Goal: Transaction & Acquisition: Download file/media

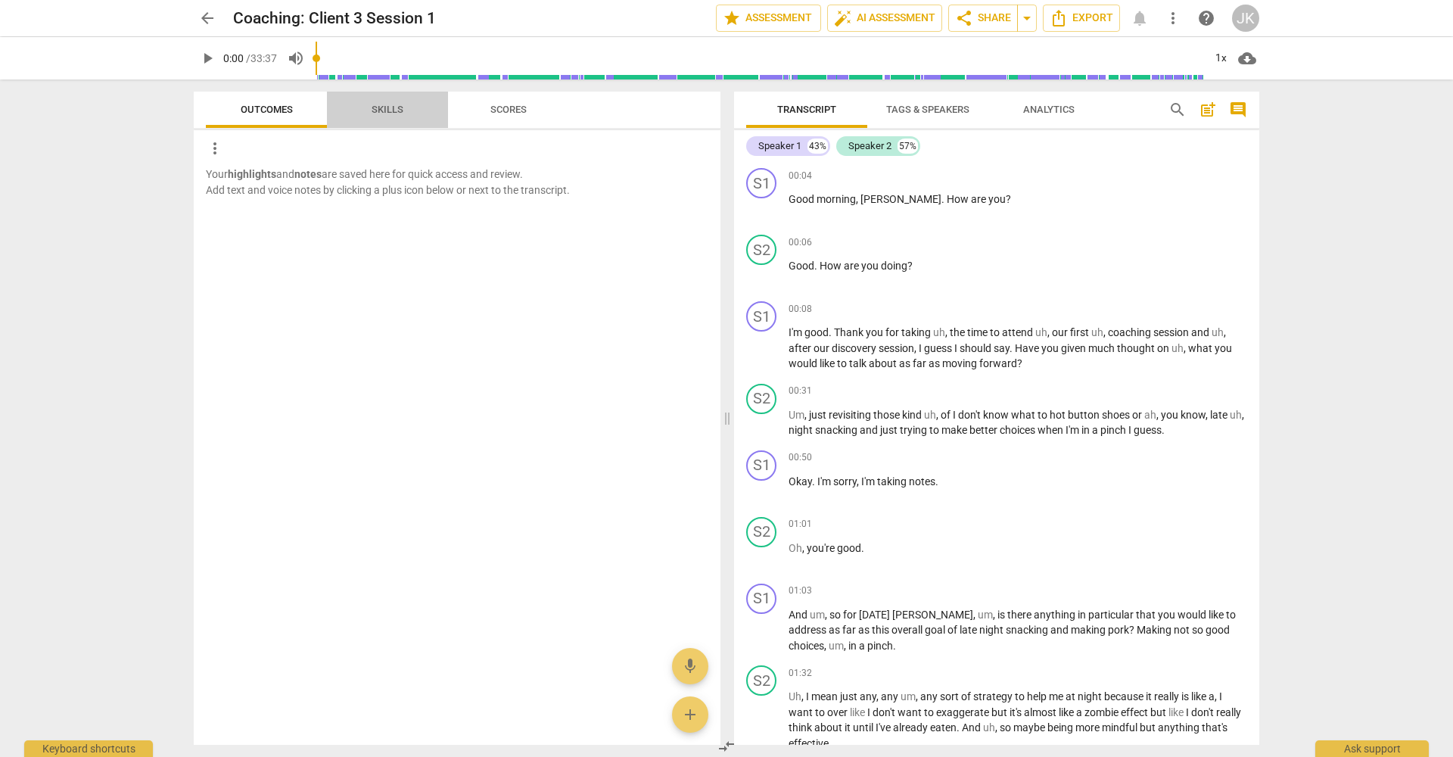
click at [375, 106] on span "Skills" at bounding box center [388, 109] width 32 height 11
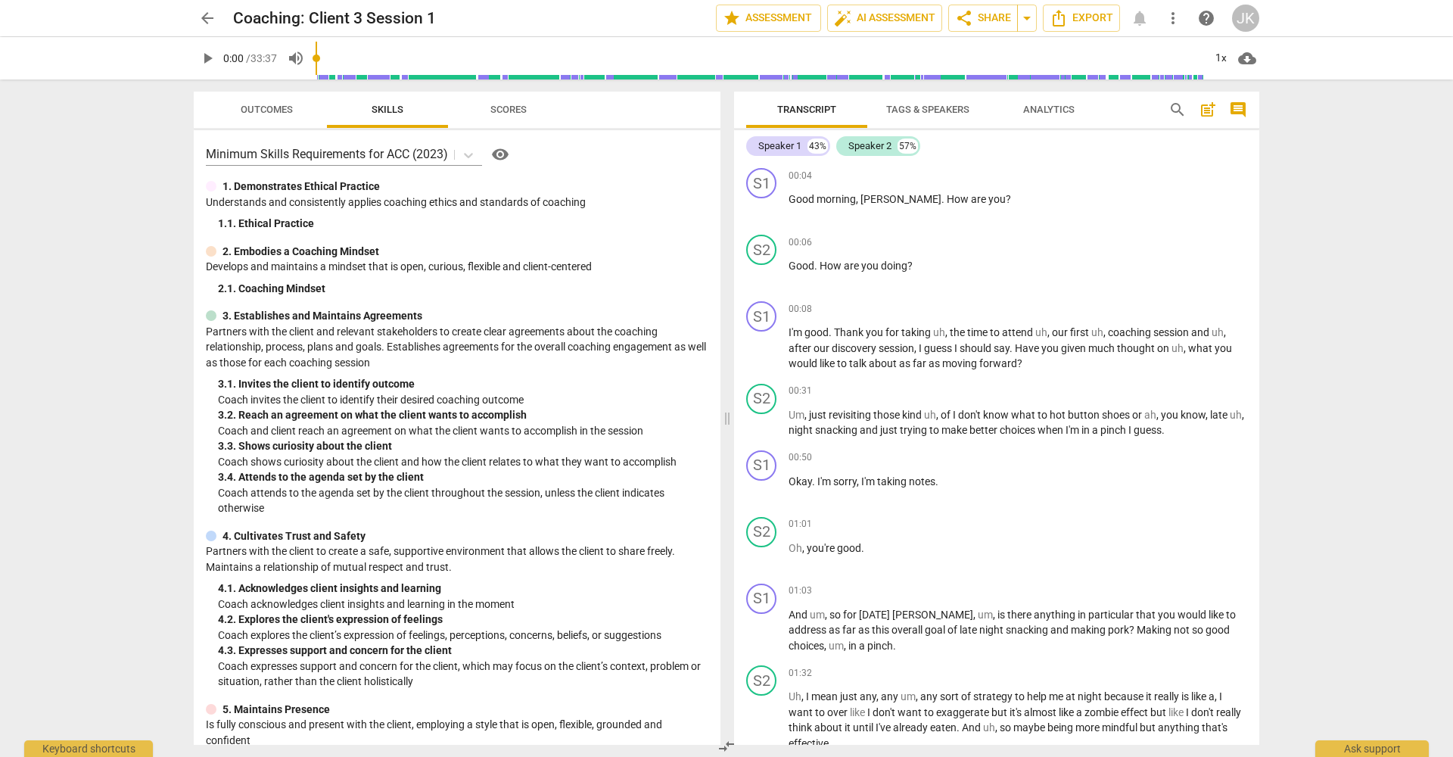
click at [516, 109] on span "Scores" at bounding box center [509, 109] width 36 height 11
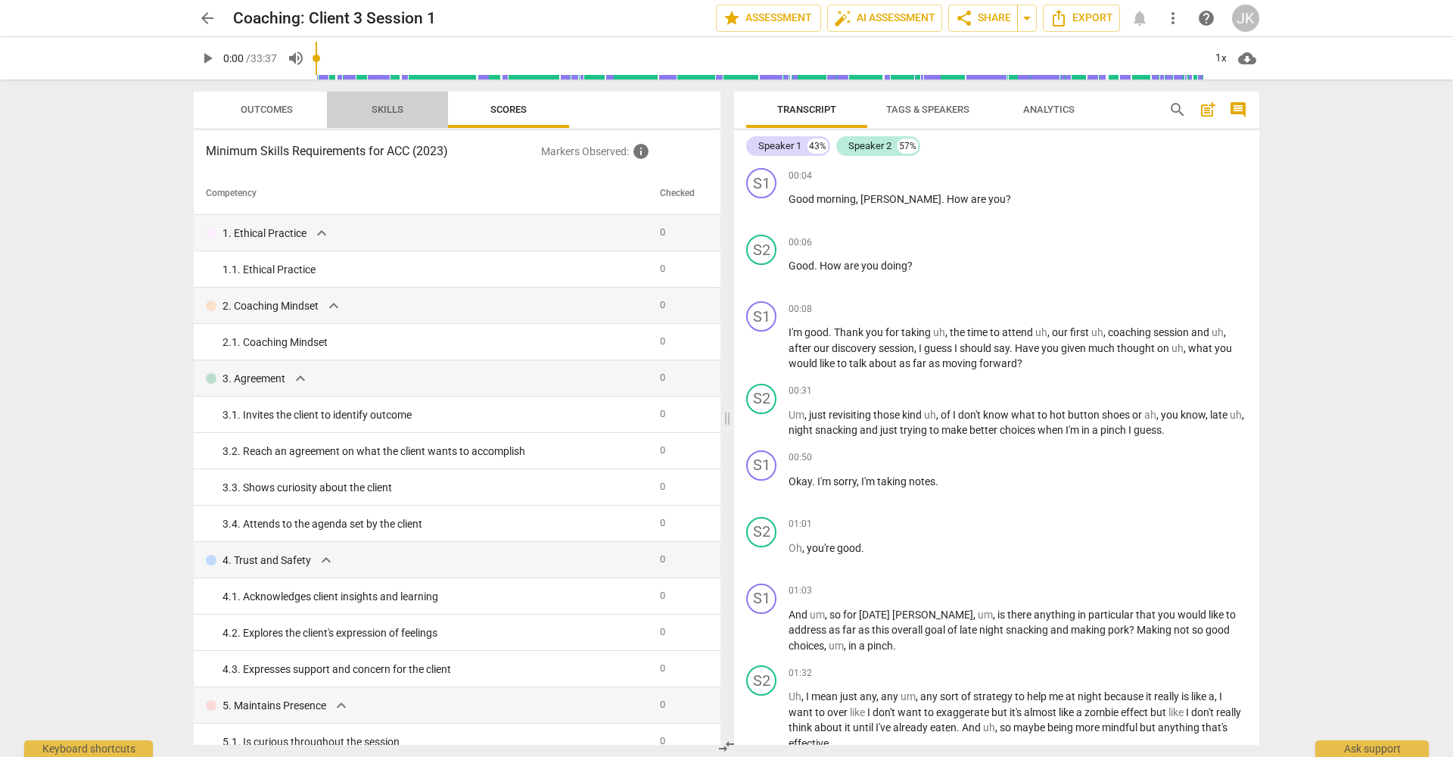
click at [382, 104] on span "Skills" at bounding box center [388, 109] width 32 height 11
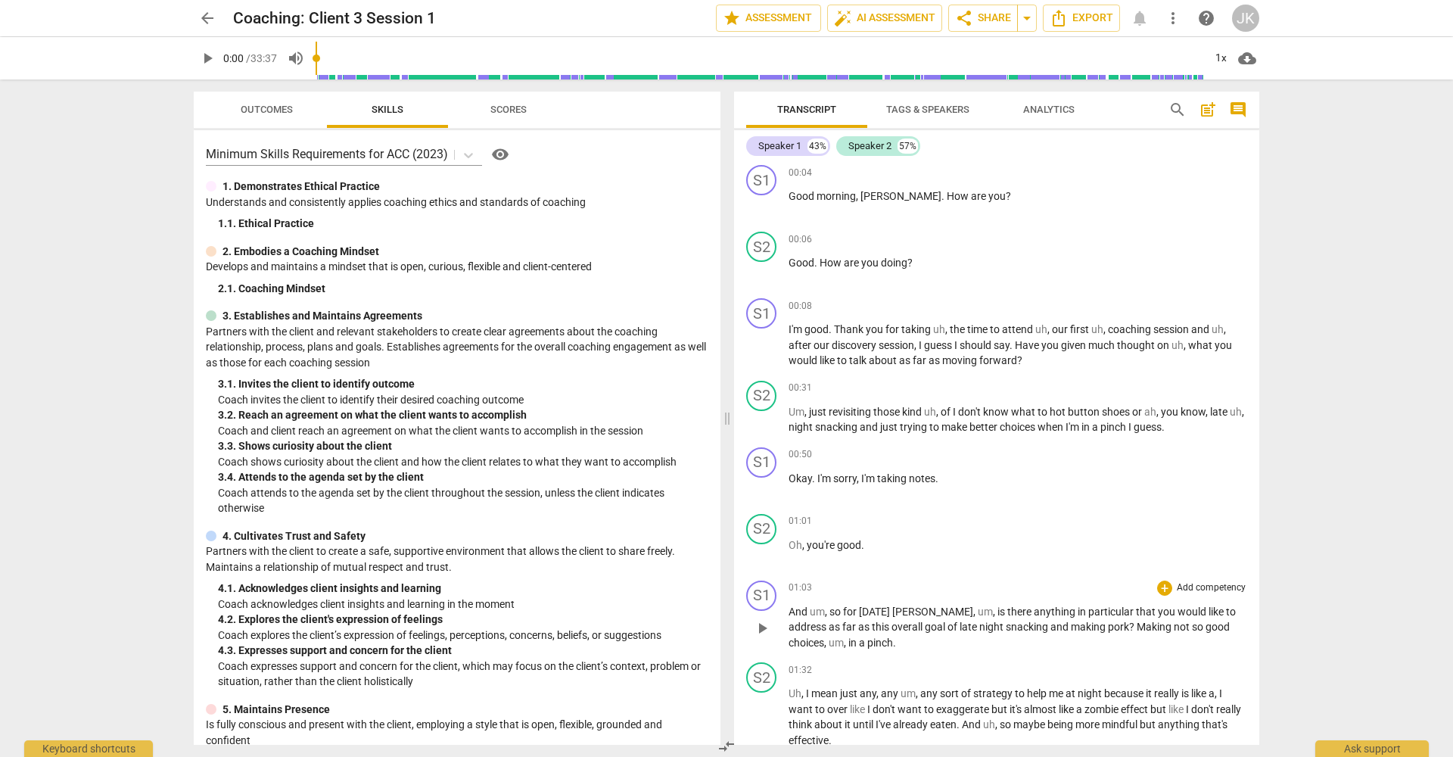
scroll to position [6, 0]
click at [799, 108] on span "Transcript" at bounding box center [806, 109] width 59 height 11
click at [907, 107] on span "Tags & Speakers" at bounding box center [927, 109] width 83 height 11
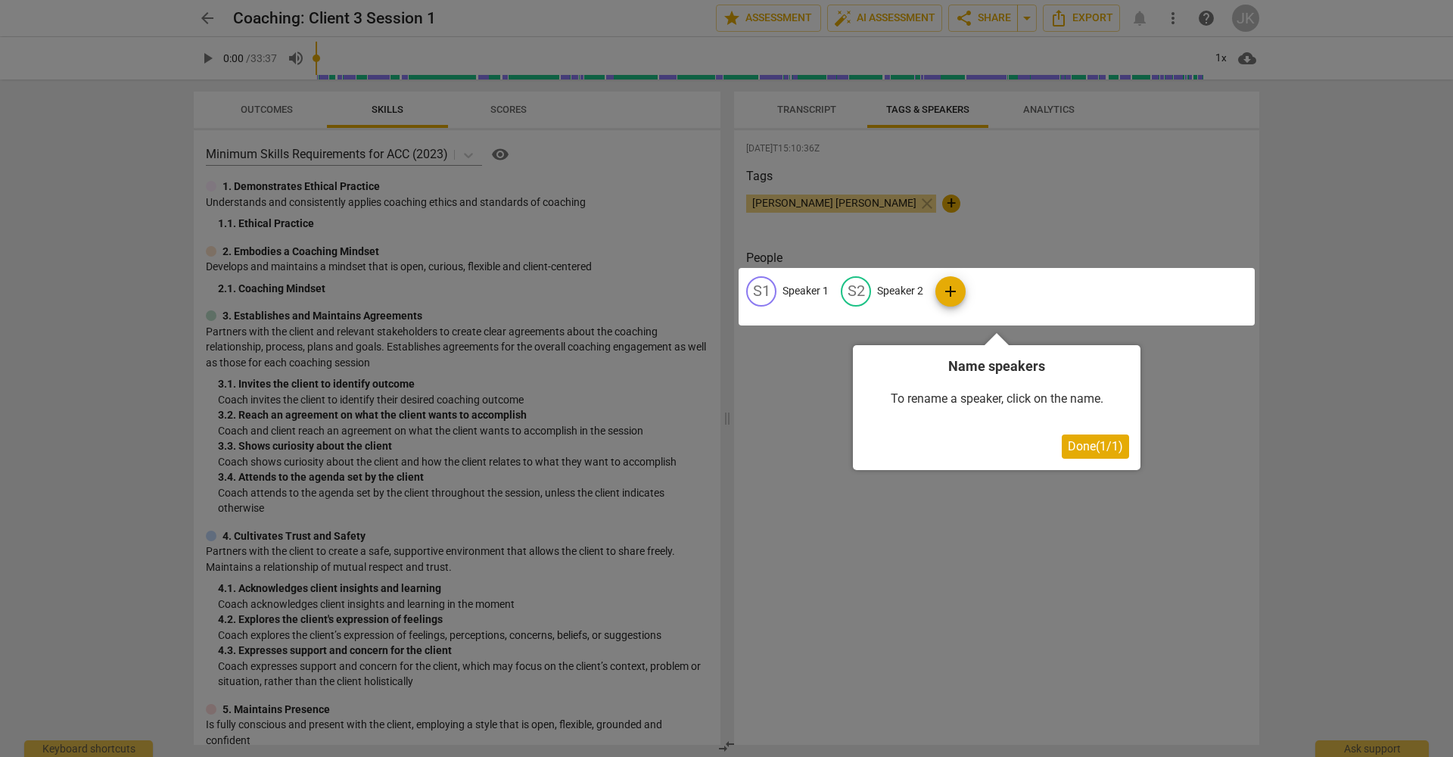
click at [793, 291] on div at bounding box center [997, 297] width 516 height 58
click at [769, 294] on div at bounding box center [997, 297] width 516 height 58
click at [1090, 447] on span "Done ( 1 / 1 )" at bounding box center [1095, 446] width 55 height 14
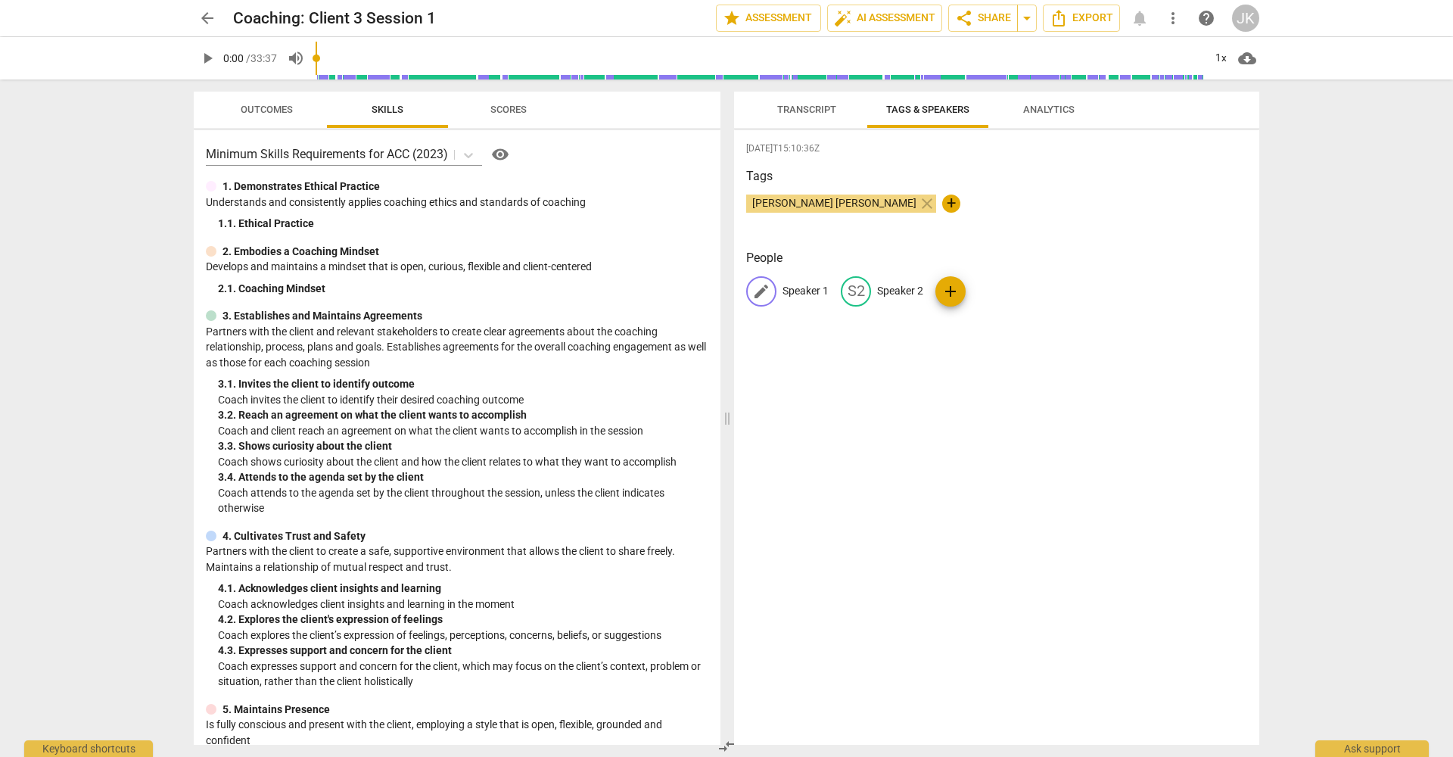
click at [765, 289] on span "edit" at bounding box center [761, 291] width 18 height 18
click at [789, 109] on span "Transcript" at bounding box center [806, 109] width 59 height 11
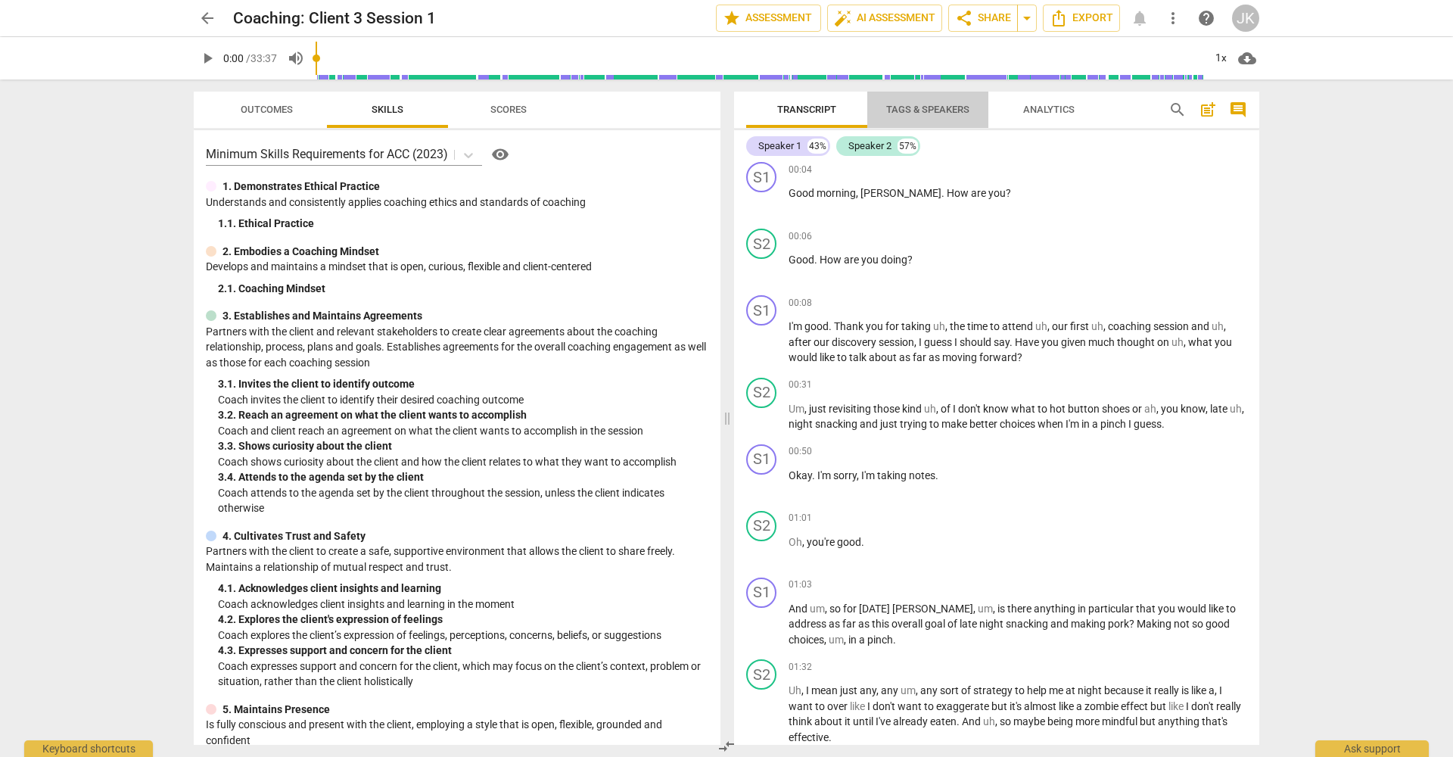
click at [934, 112] on span "Tags & Speakers" at bounding box center [927, 109] width 83 height 11
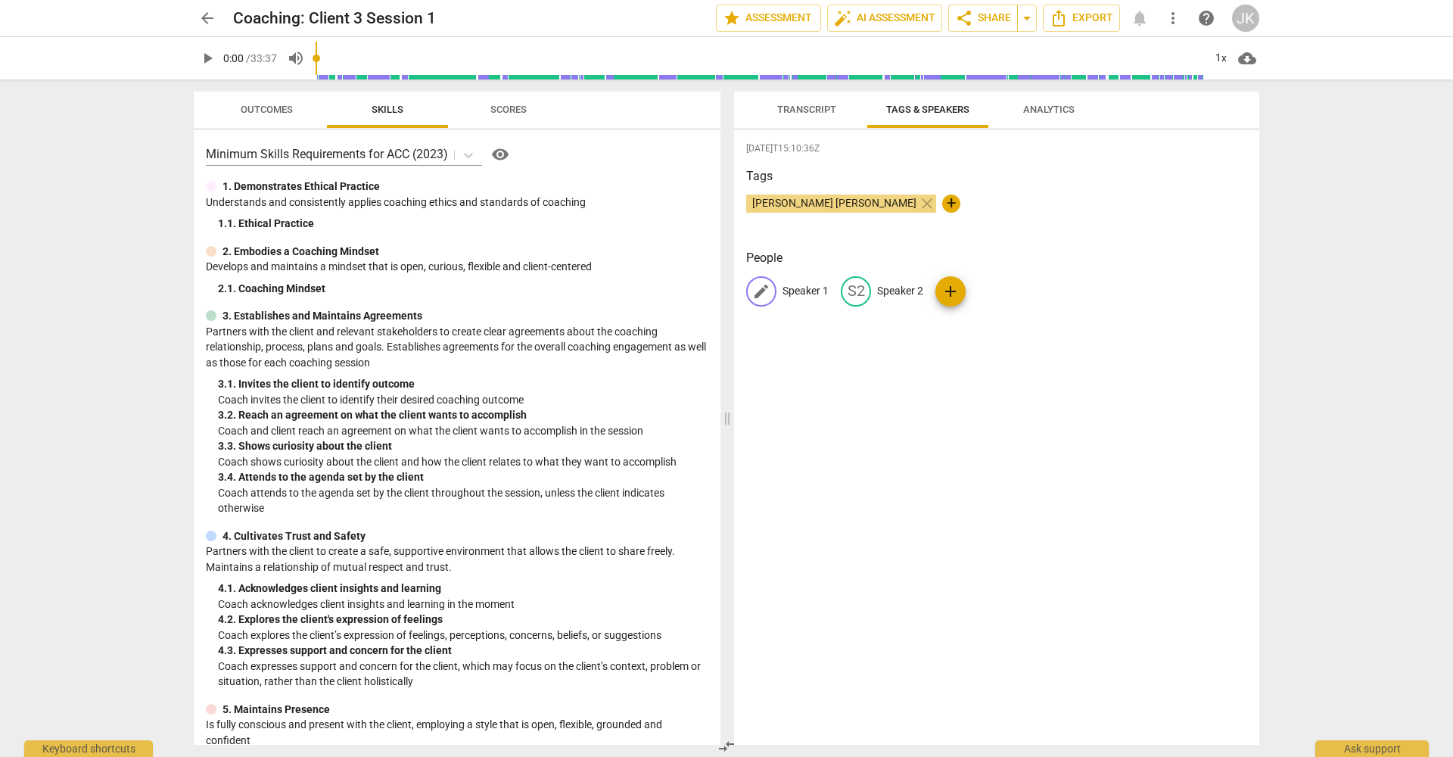
click at [765, 299] on span "edit" at bounding box center [761, 291] width 18 height 18
type input "Coach"
click at [989, 290] on p "Speaker 2" at bounding box center [999, 291] width 46 height 16
type input "Client"
click at [995, 403] on div "2025-10-09T15:10:36Z Tags Jillian Katherine close + People CO Coach edit Client…" at bounding box center [996, 437] width 525 height 615
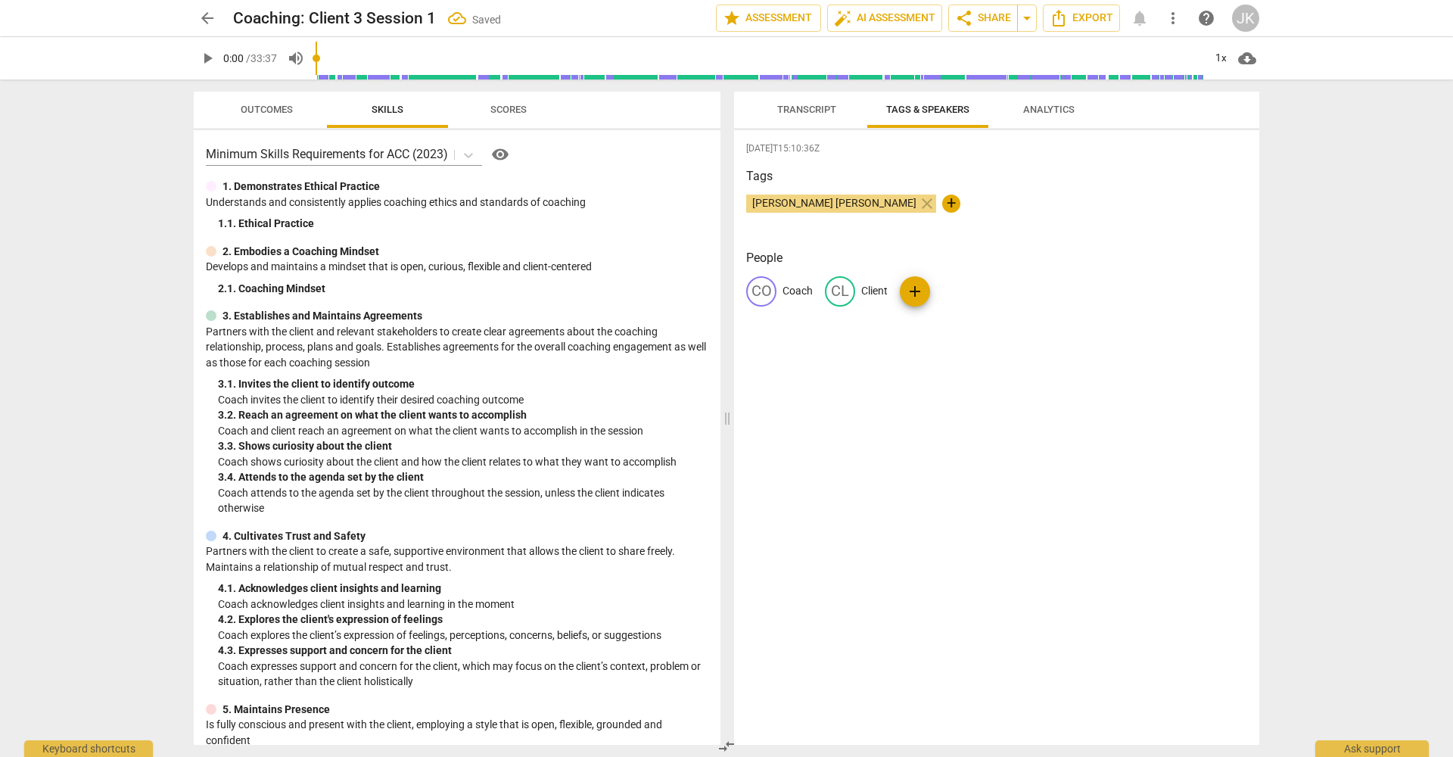
click at [811, 108] on span "Transcript" at bounding box center [806, 109] width 59 height 11
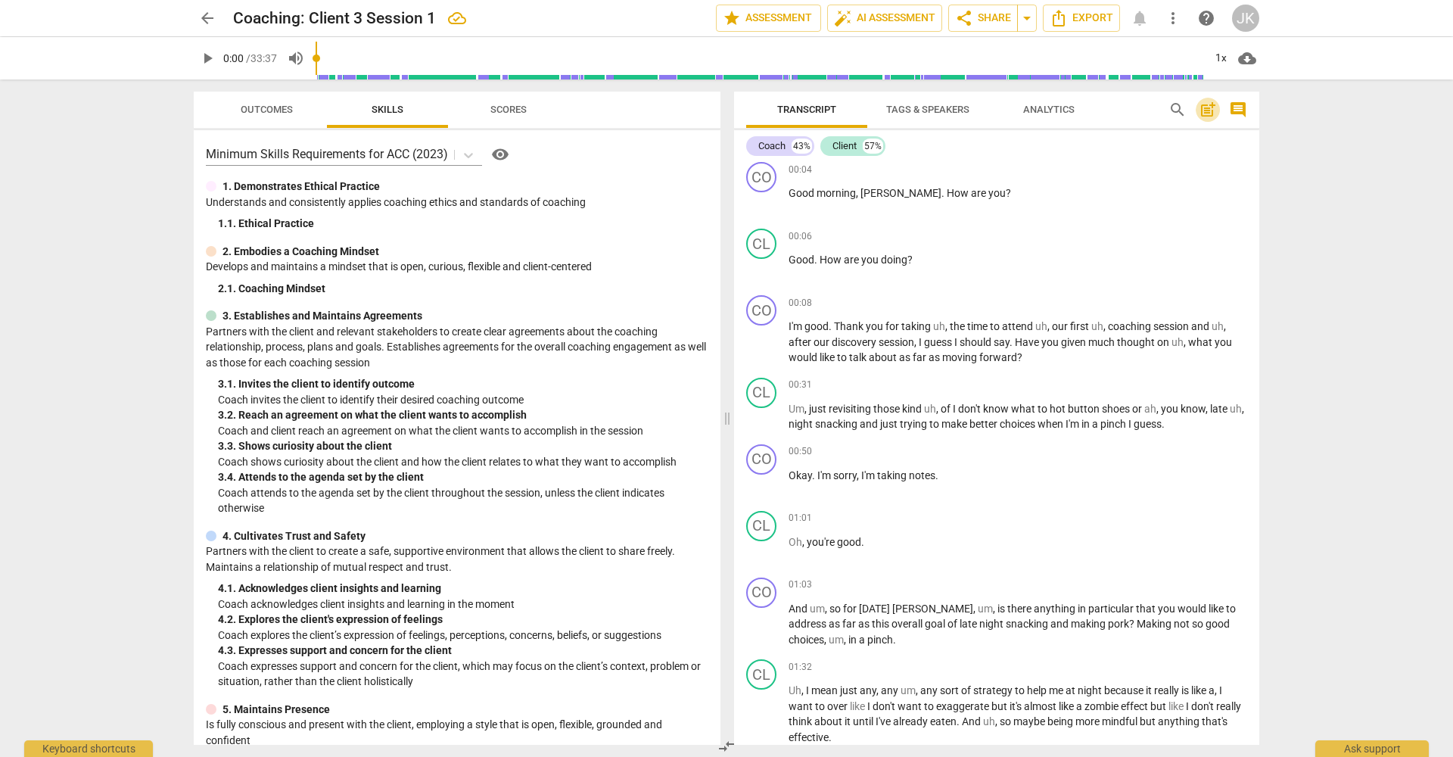
click at [1213, 111] on span "post_add" at bounding box center [1208, 110] width 18 height 18
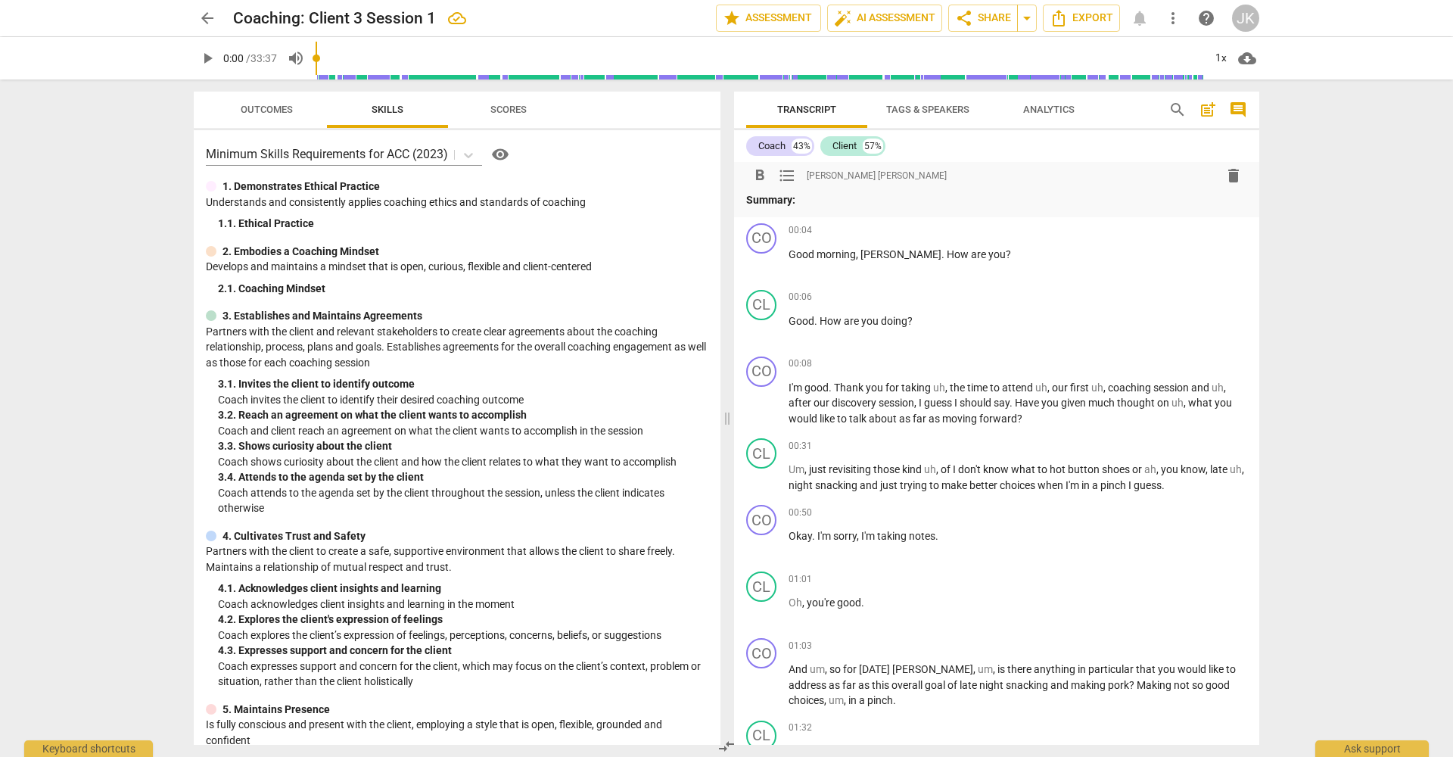
click at [793, 107] on span "Transcript" at bounding box center [806, 109] width 59 height 11
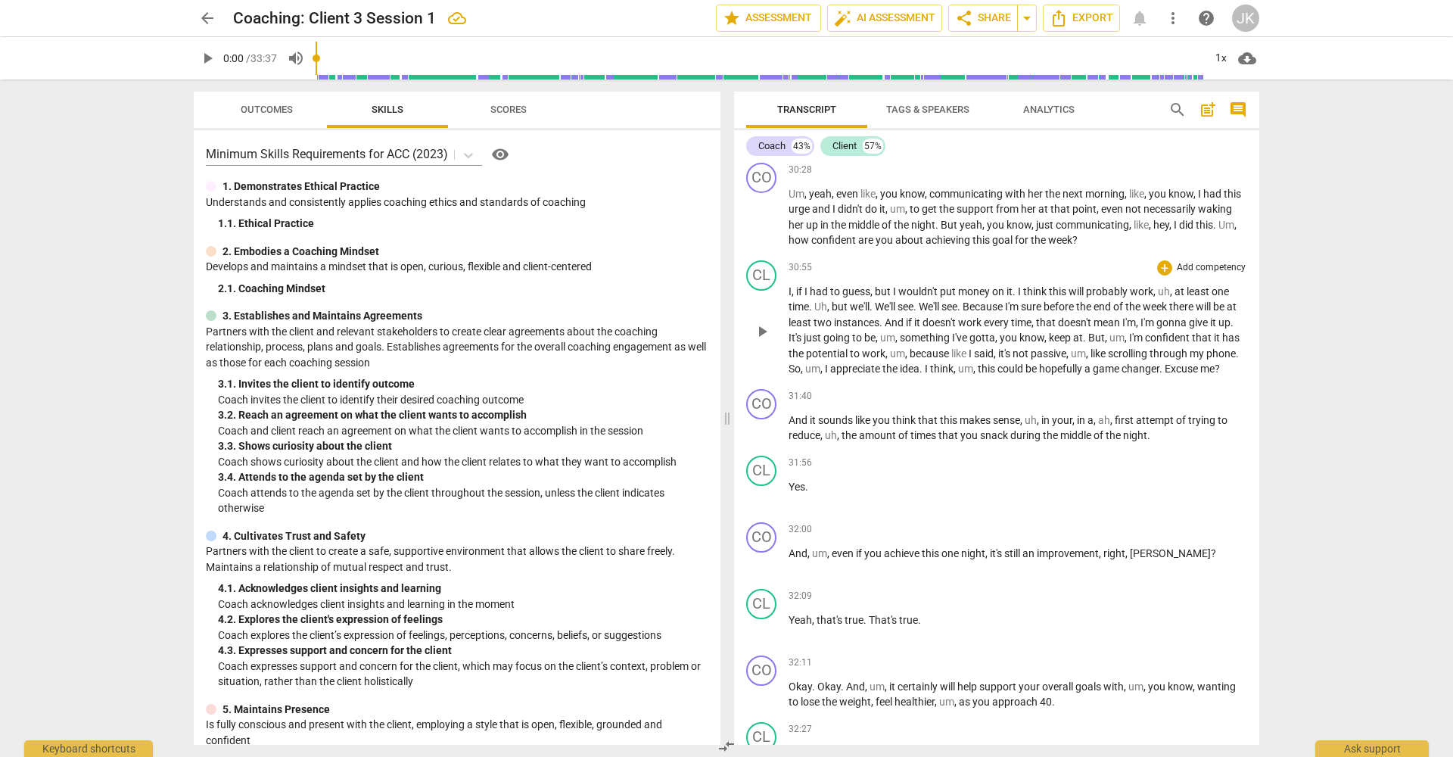
scroll to position [7544, 0]
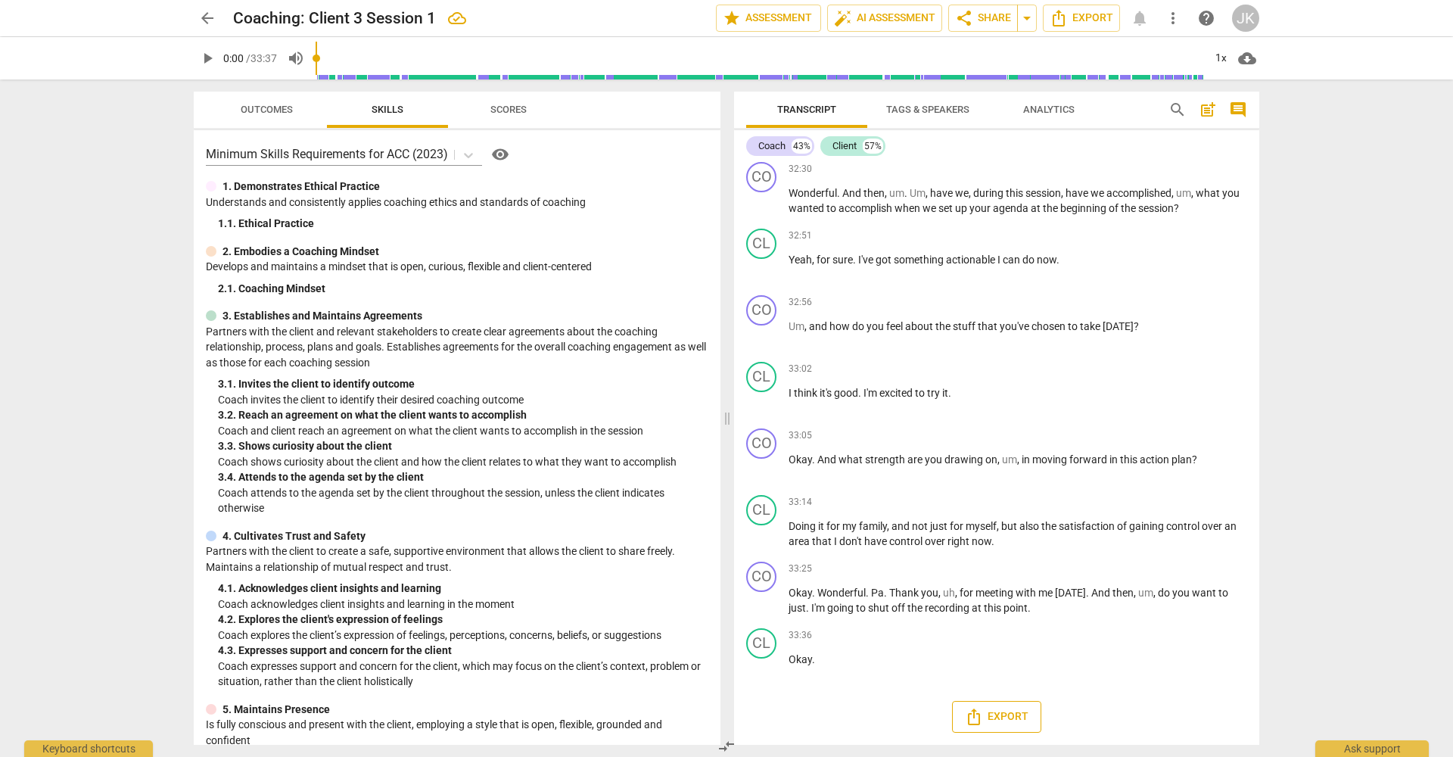
click at [1012, 710] on span "Export" at bounding box center [997, 717] width 64 height 18
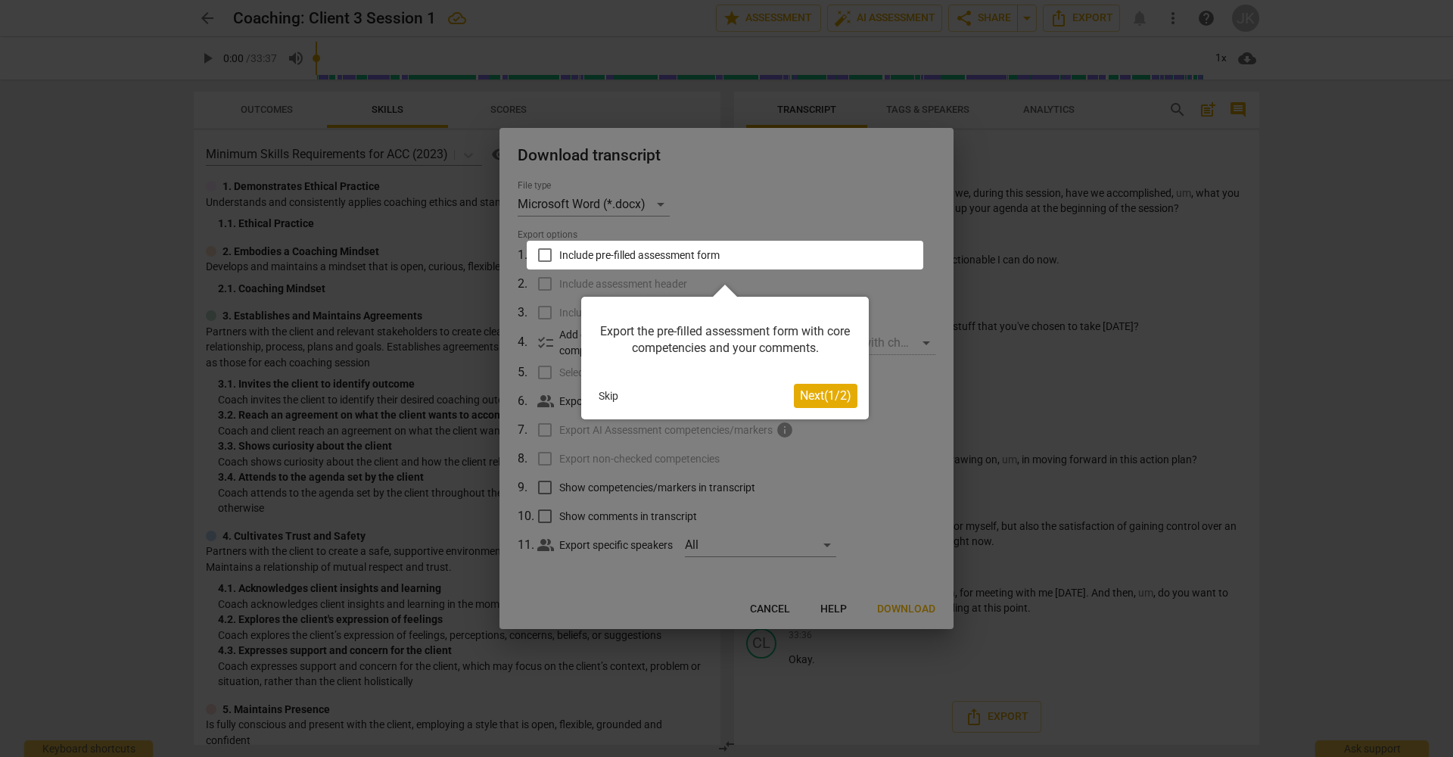
click at [812, 394] on span "Next ( 1 / 2 )" at bounding box center [825, 395] width 51 height 14
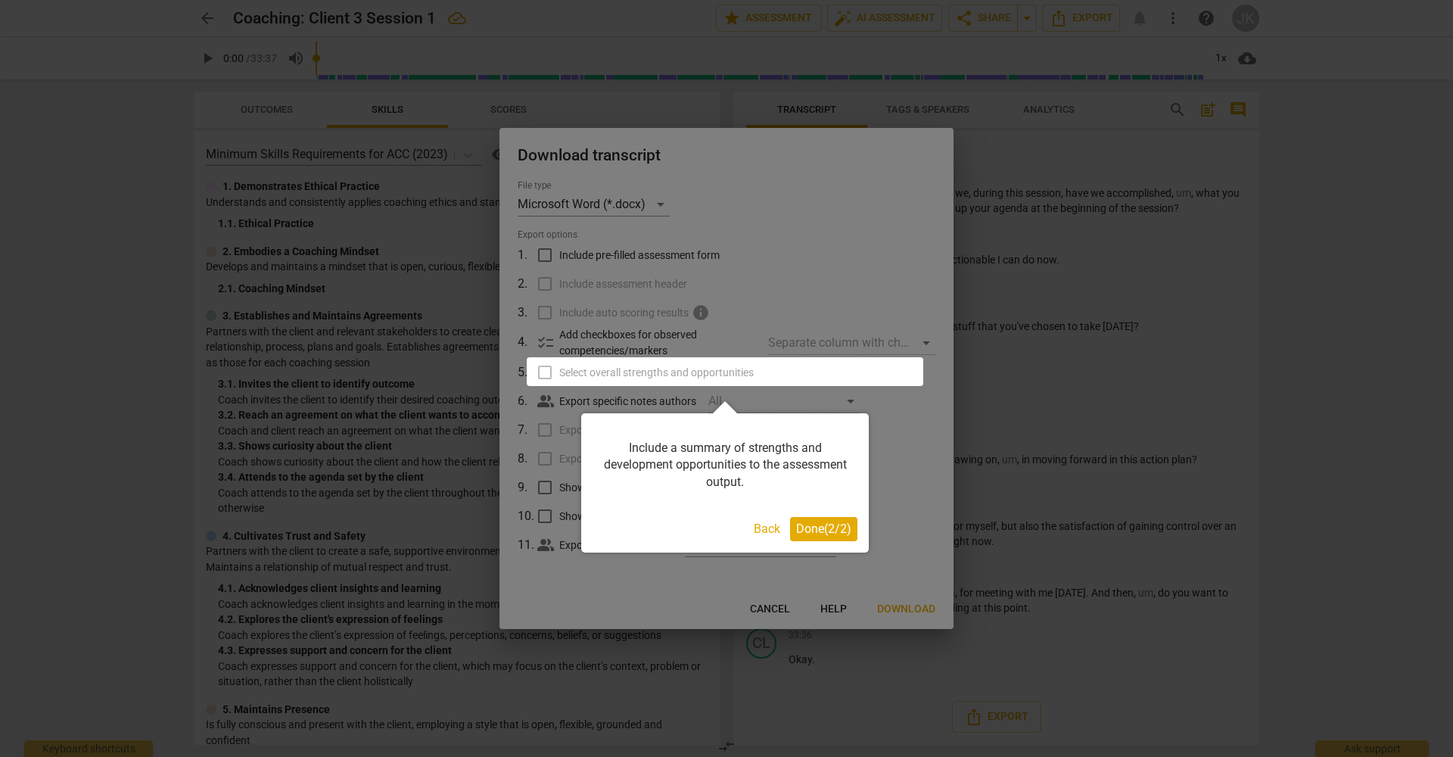
click at [816, 534] on span "Done ( 2 / 2 )" at bounding box center [823, 529] width 55 height 14
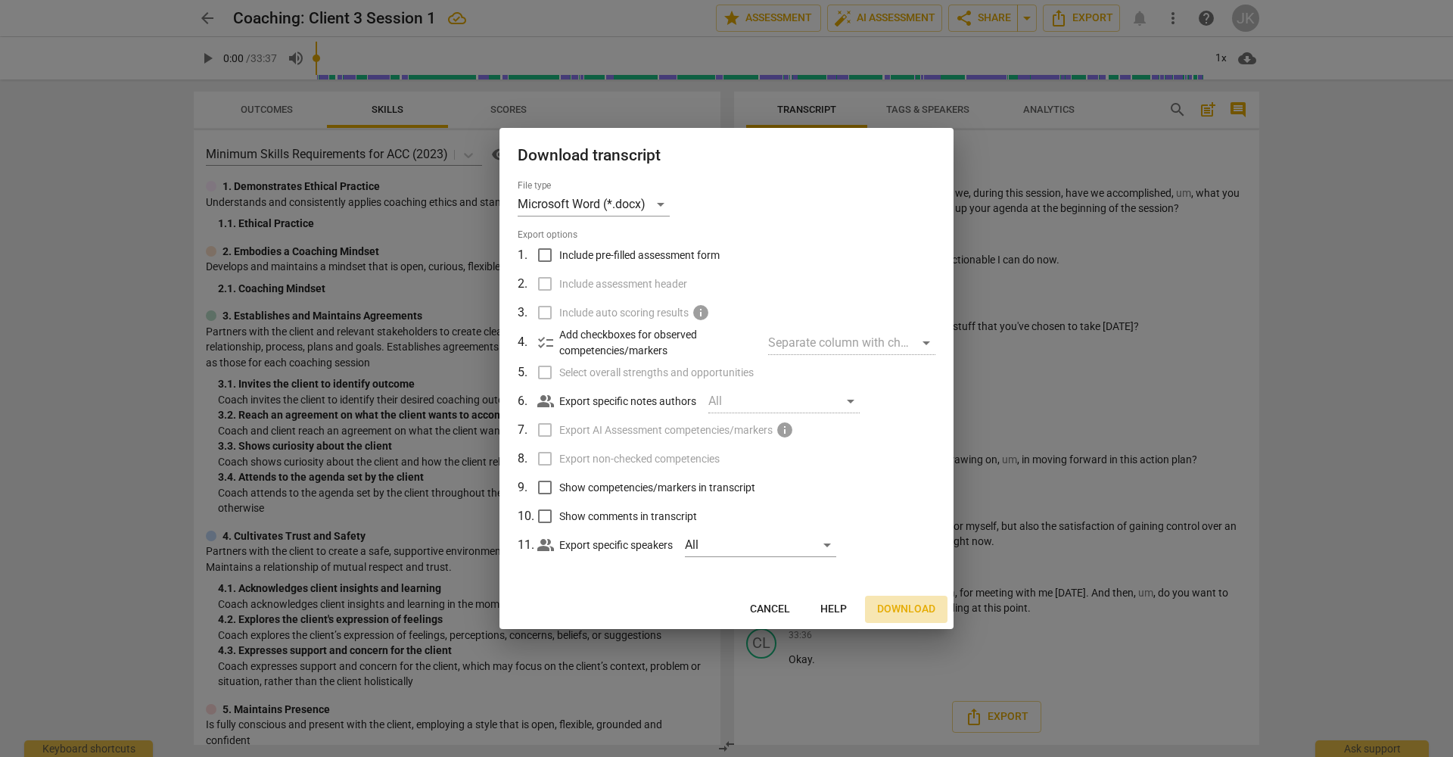
click at [902, 612] on span "Download" at bounding box center [906, 609] width 58 height 15
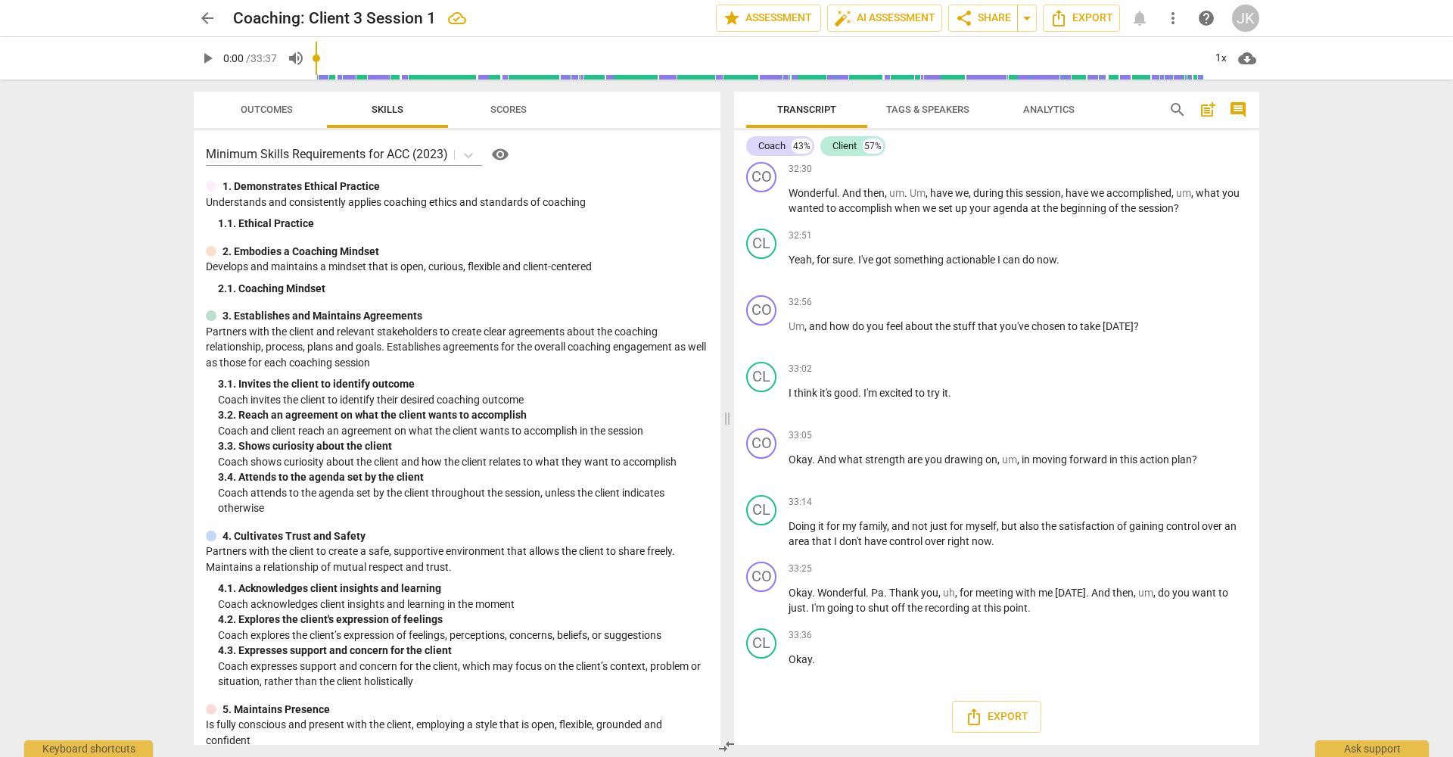
click at [1356, 395] on div "arrow_back Coaching: Client 3 Session 1 edit star Assessment auto_fix_high AI A…" at bounding box center [726, 378] width 1453 height 757
click at [1229, 263] on p "Yeah , for sure . I've got something actionable I can do now ." at bounding box center [1018, 260] width 459 height 16
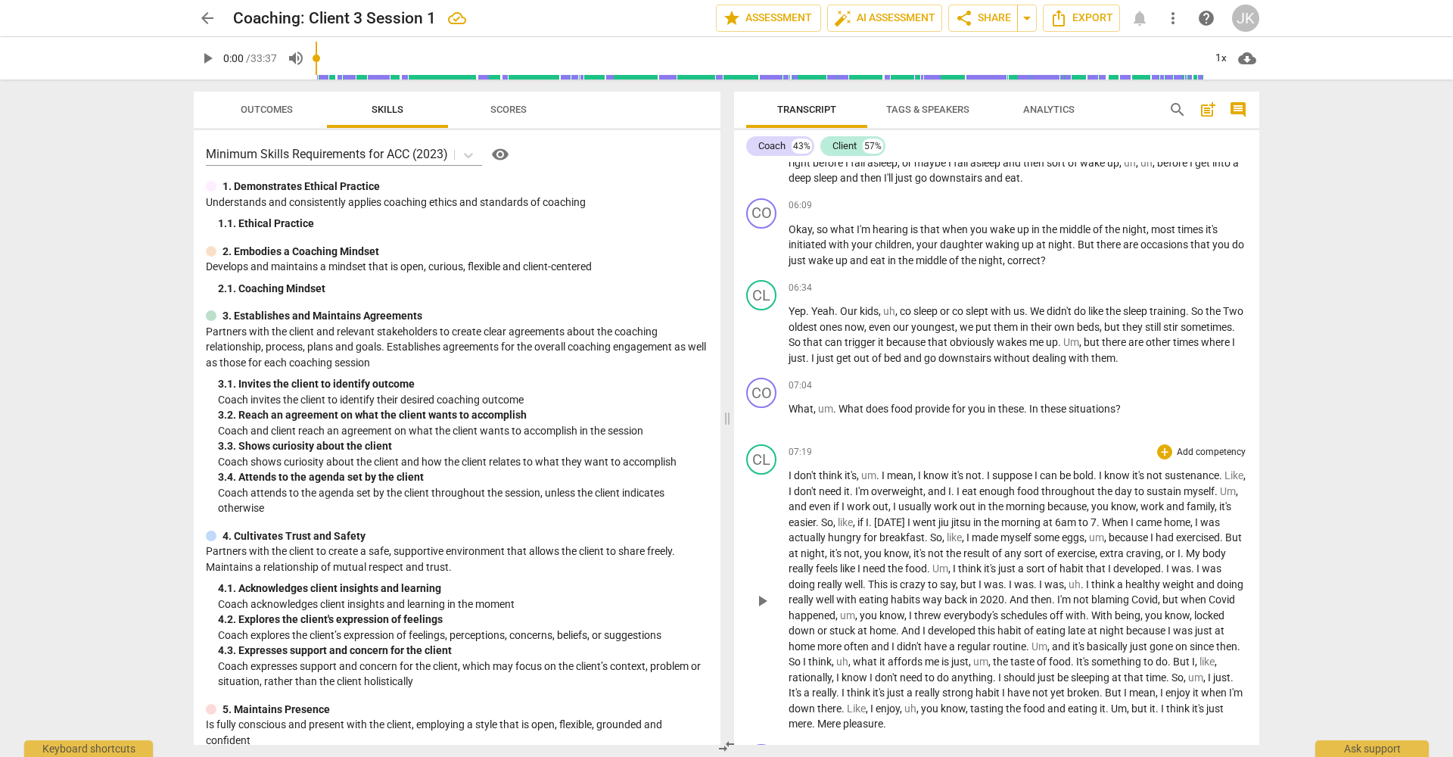
scroll to position [0, 0]
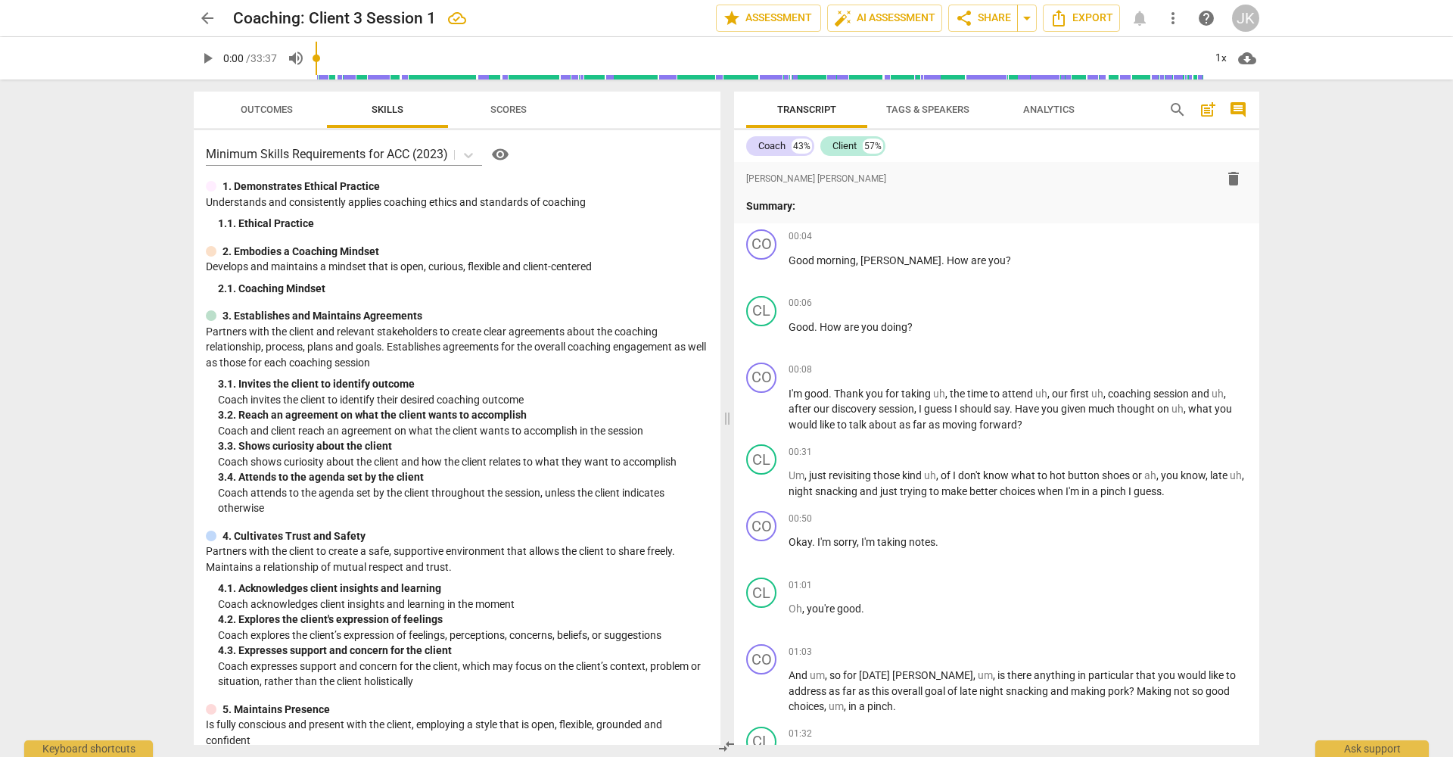
click at [986, 722] on div "format_bold format_list_bulleted Jillian Katherine delete Summary: CO play_arro…" at bounding box center [996, 453] width 525 height 583
click at [975, 722] on div "CL play_arrow pause 01:32 + Add competency keyboard_arrow_right Uh , I mean jus…" at bounding box center [996, 770] width 525 height 98
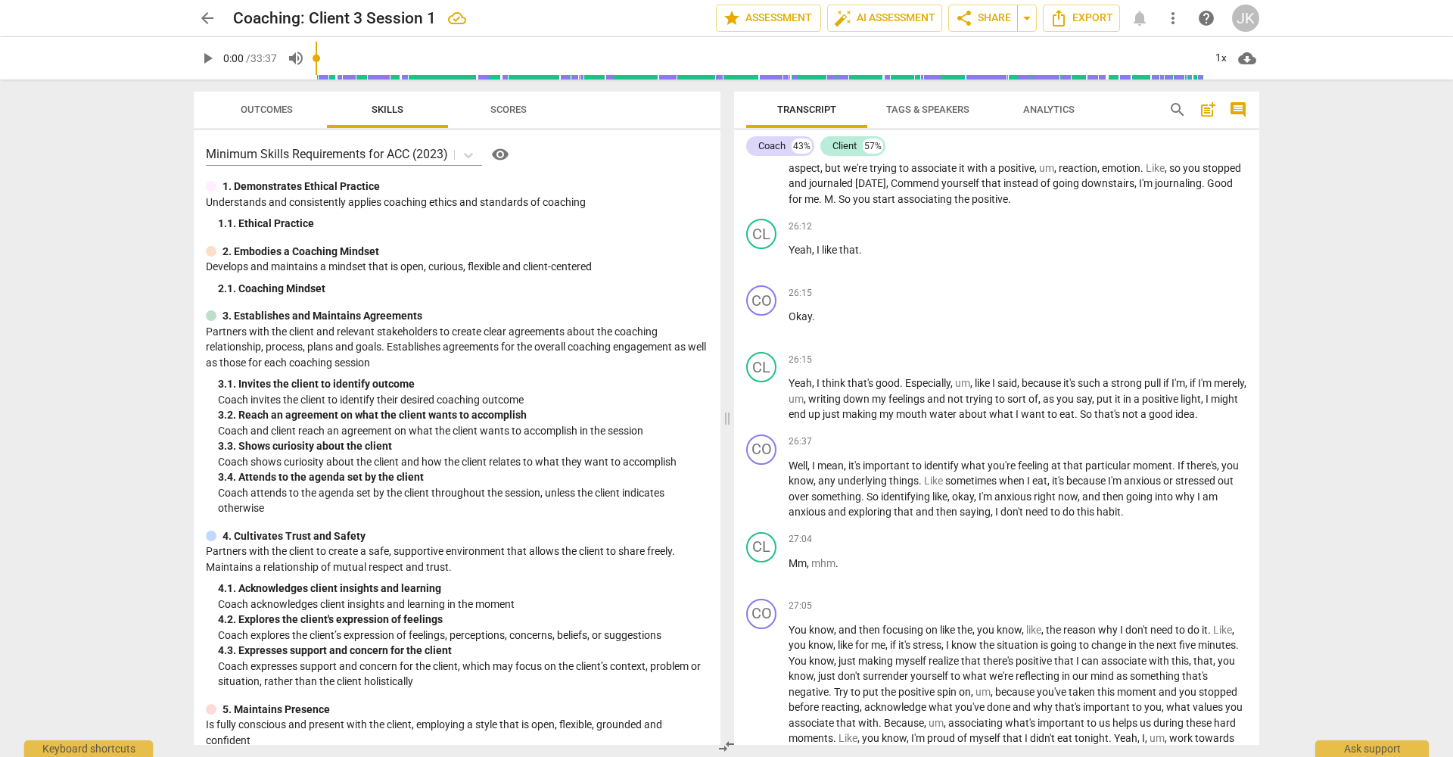
scroll to position [7544, 0]
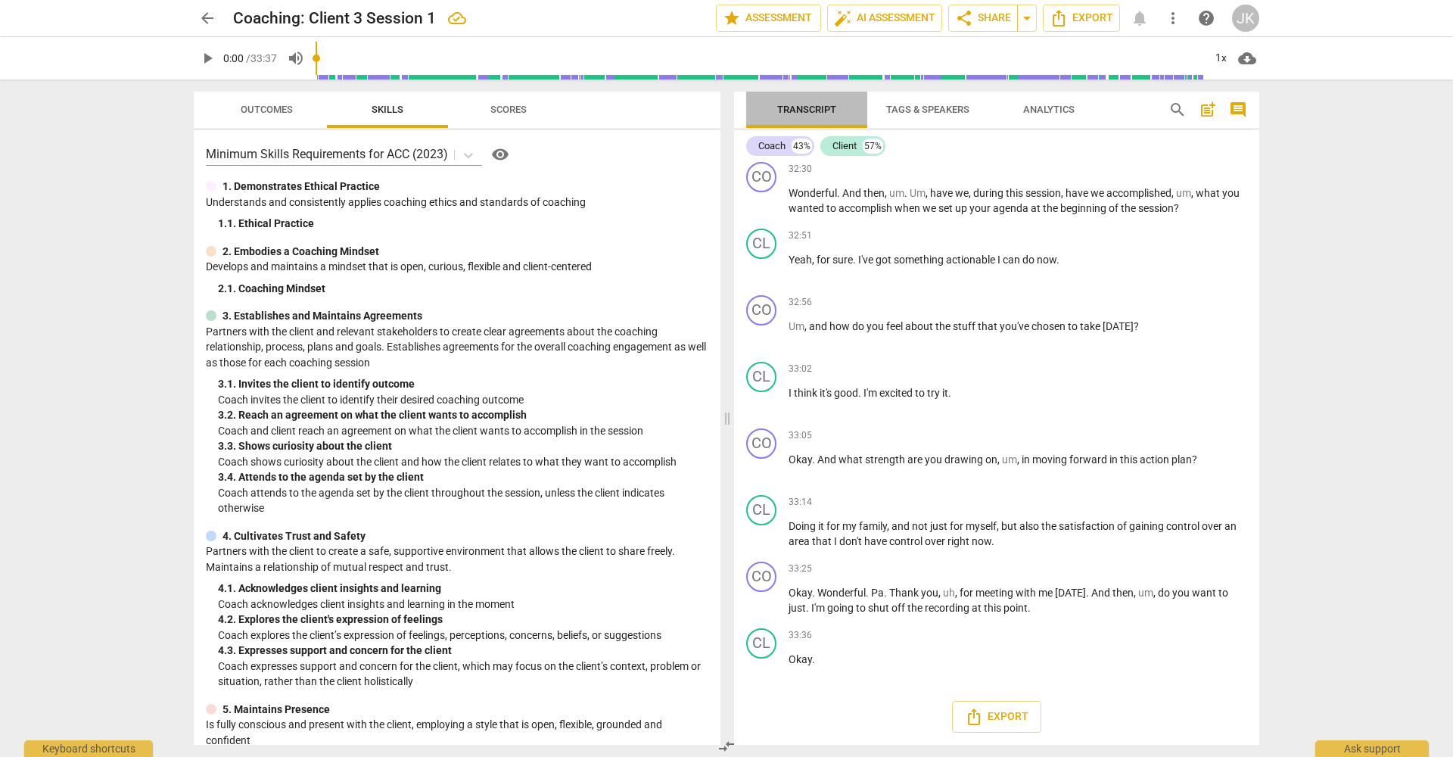
click at [815, 107] on span "Transcript" at bounding box center [806, 109] width 59 height 11
click at [1349, 370] on div "arrow_back Coaching: Client 3 Session 1 edit star Assessment auto_fix_high AI A…" at bounding box center [726, 378] width 1453 height 757
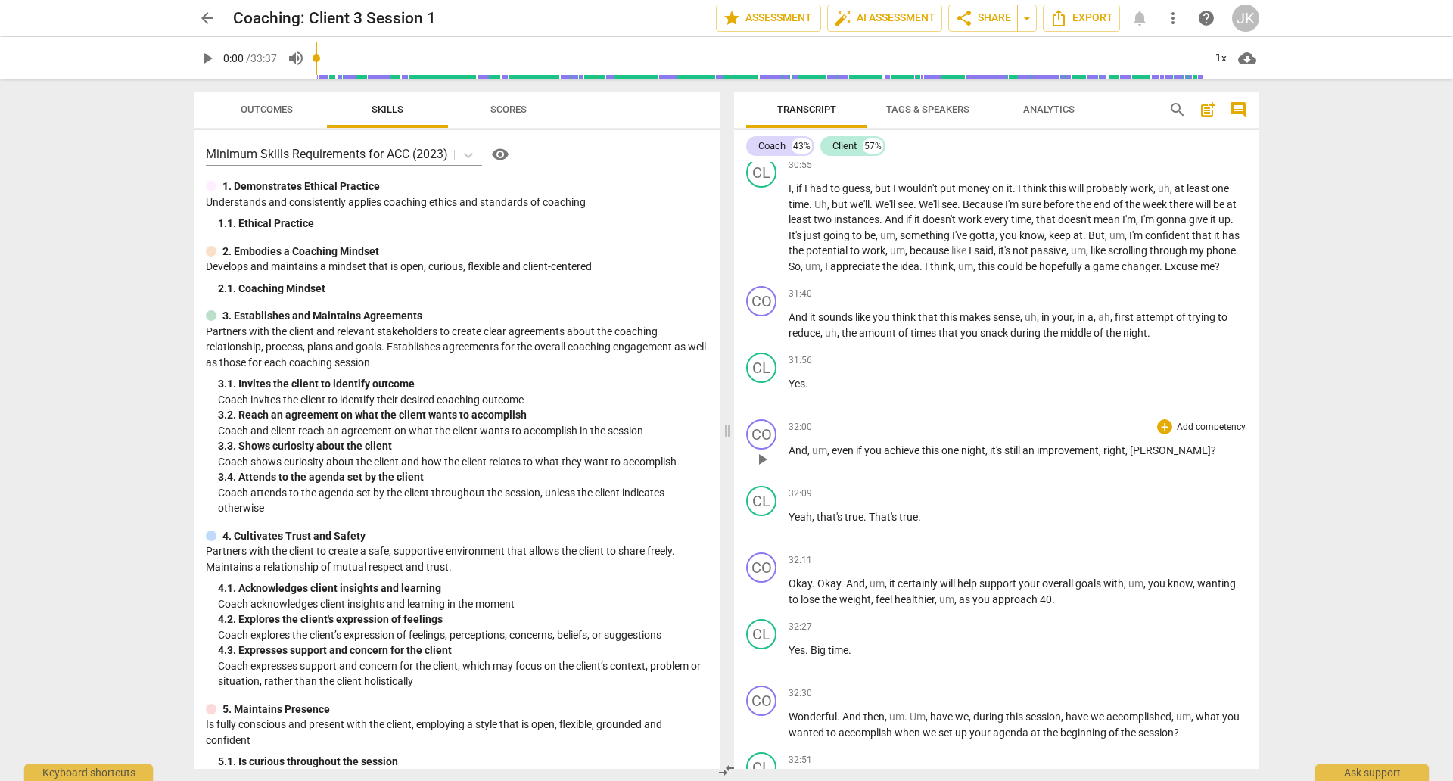
scroll to position [7459, 0]
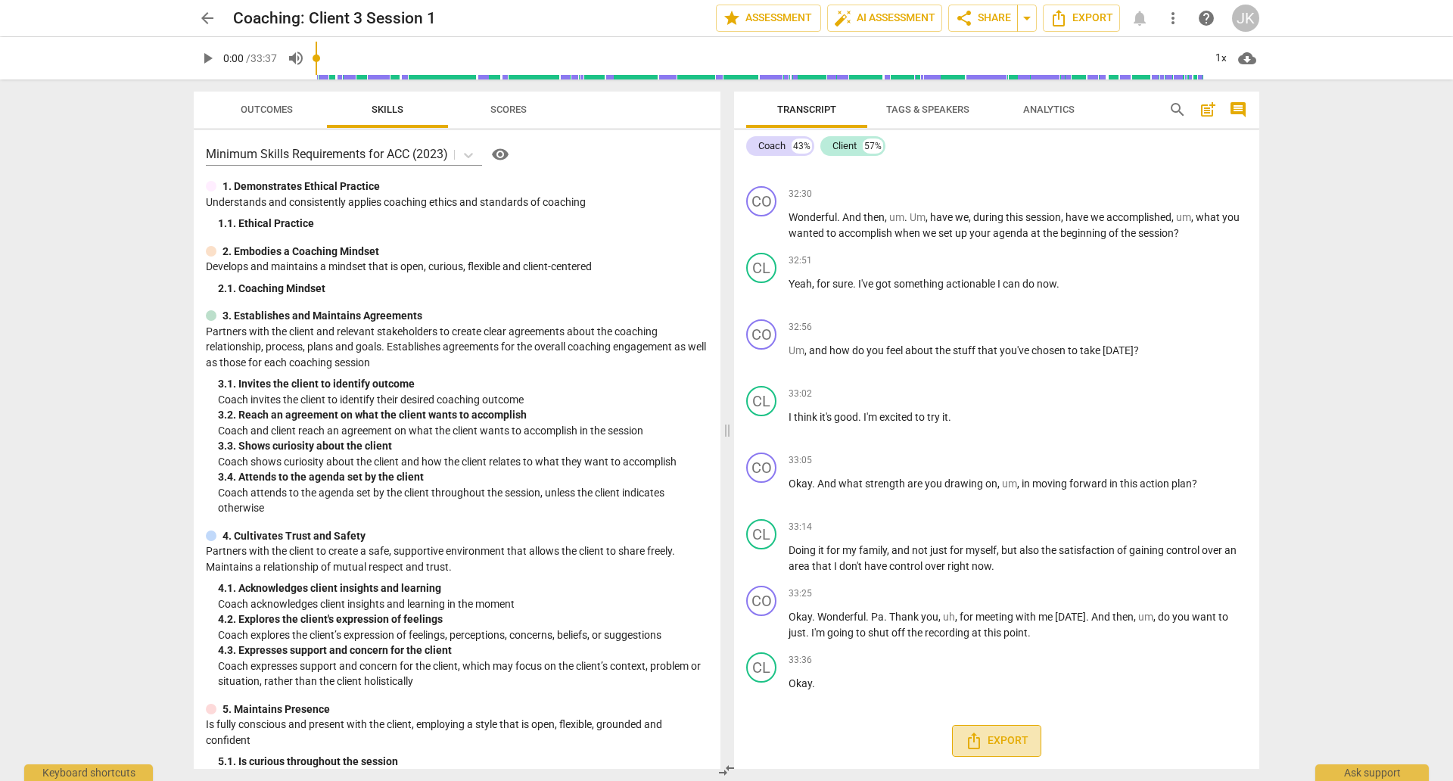
click at [1000, 740] on span "Export" at bounding box center [997, 741] width 64 height 18
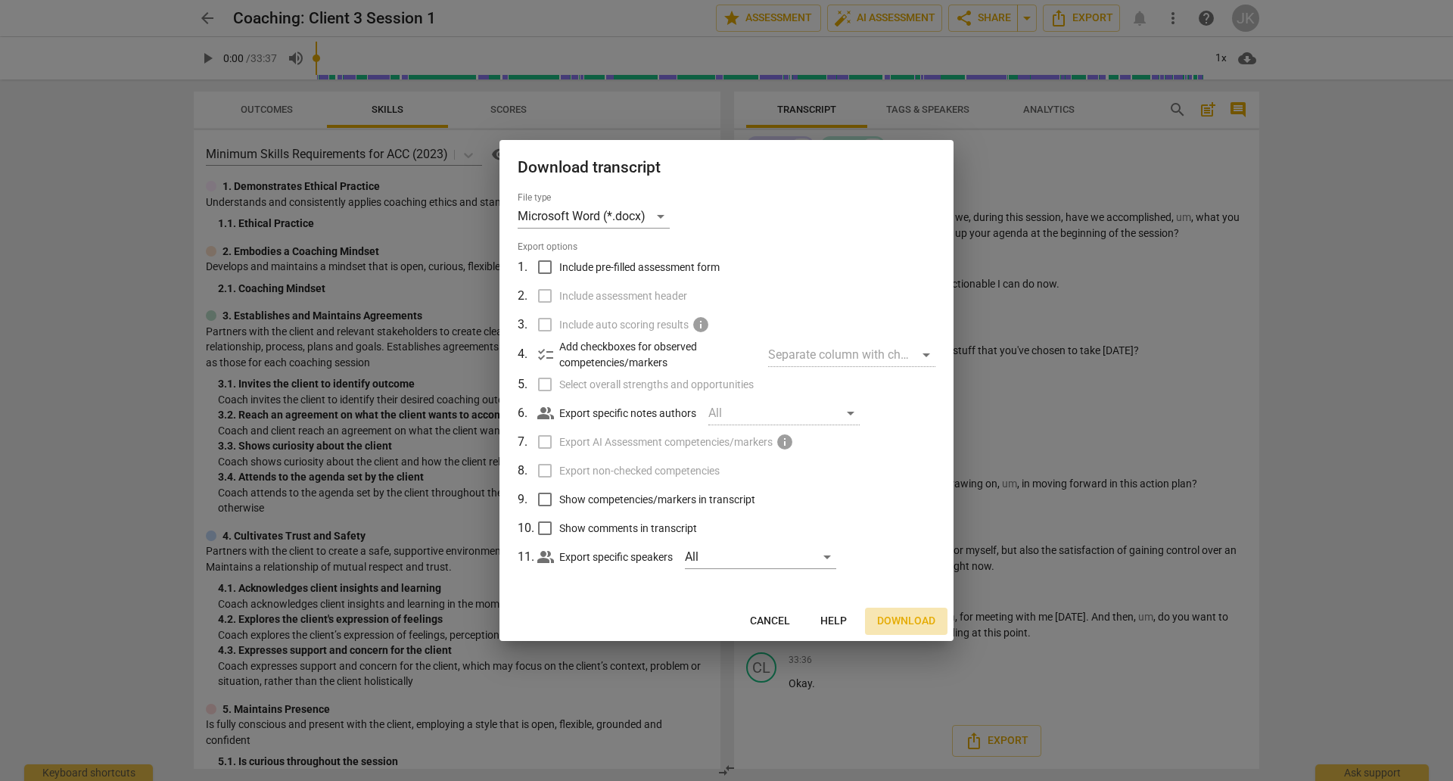
click at [893, 621] on span "Download" at bounding box center [906, 621] width 58 height 15
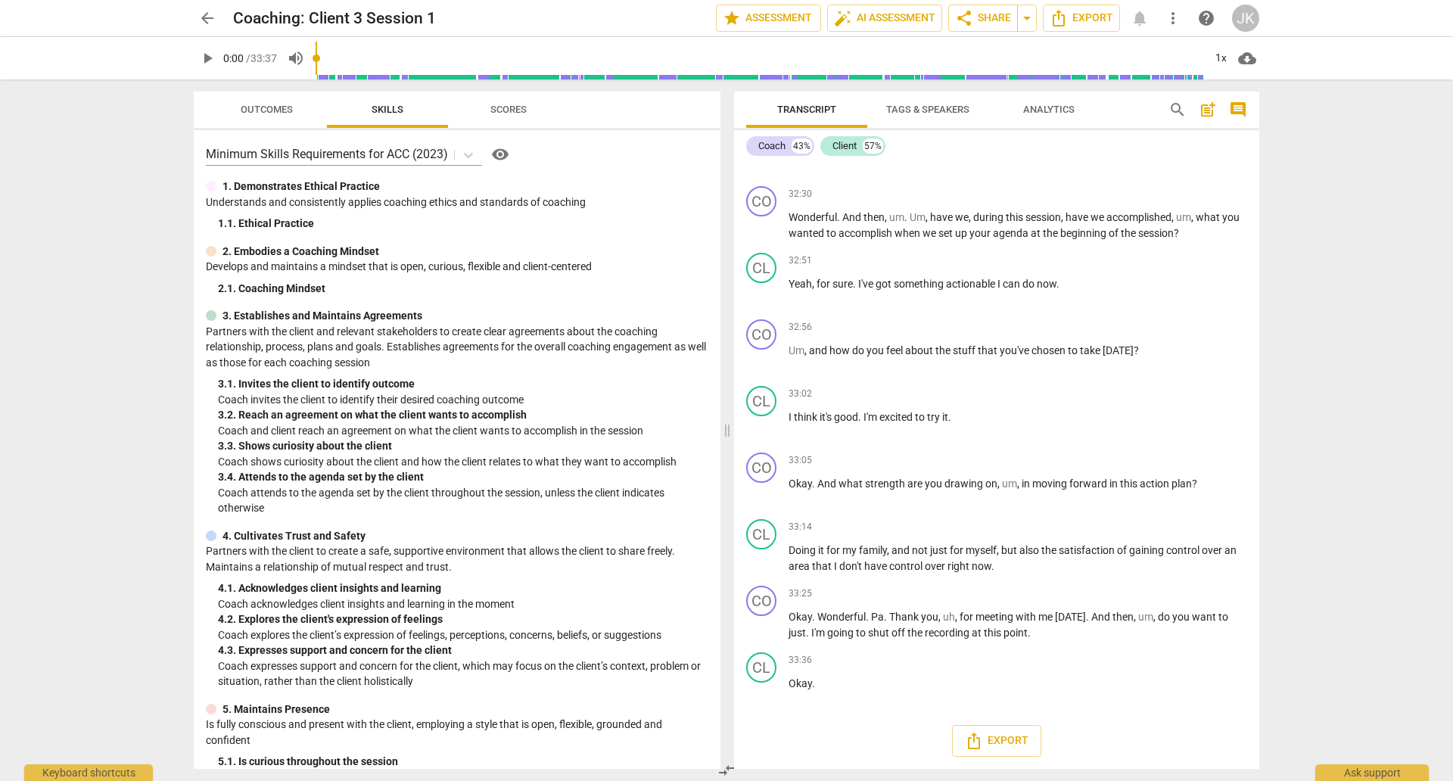
click at [150, 215] on div "arrow_back Coaching: Client 3 Session 1 edit star Assessment auto_fix_high AI A…" at bounding box center [726, 390] width 1453 height 781
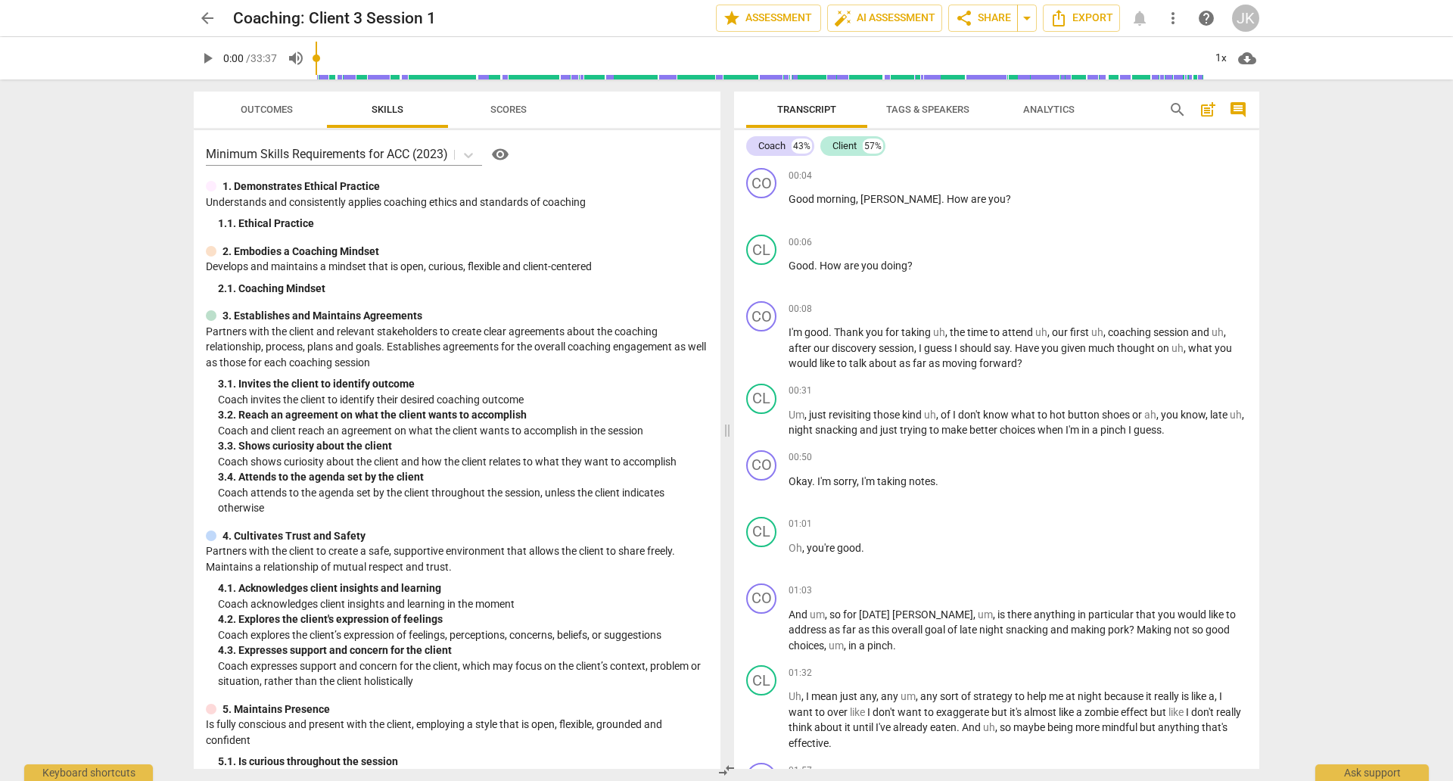
scroll to position [7459, 0]
